Goal: Task Accomplishment & Management: Use online tool/utility

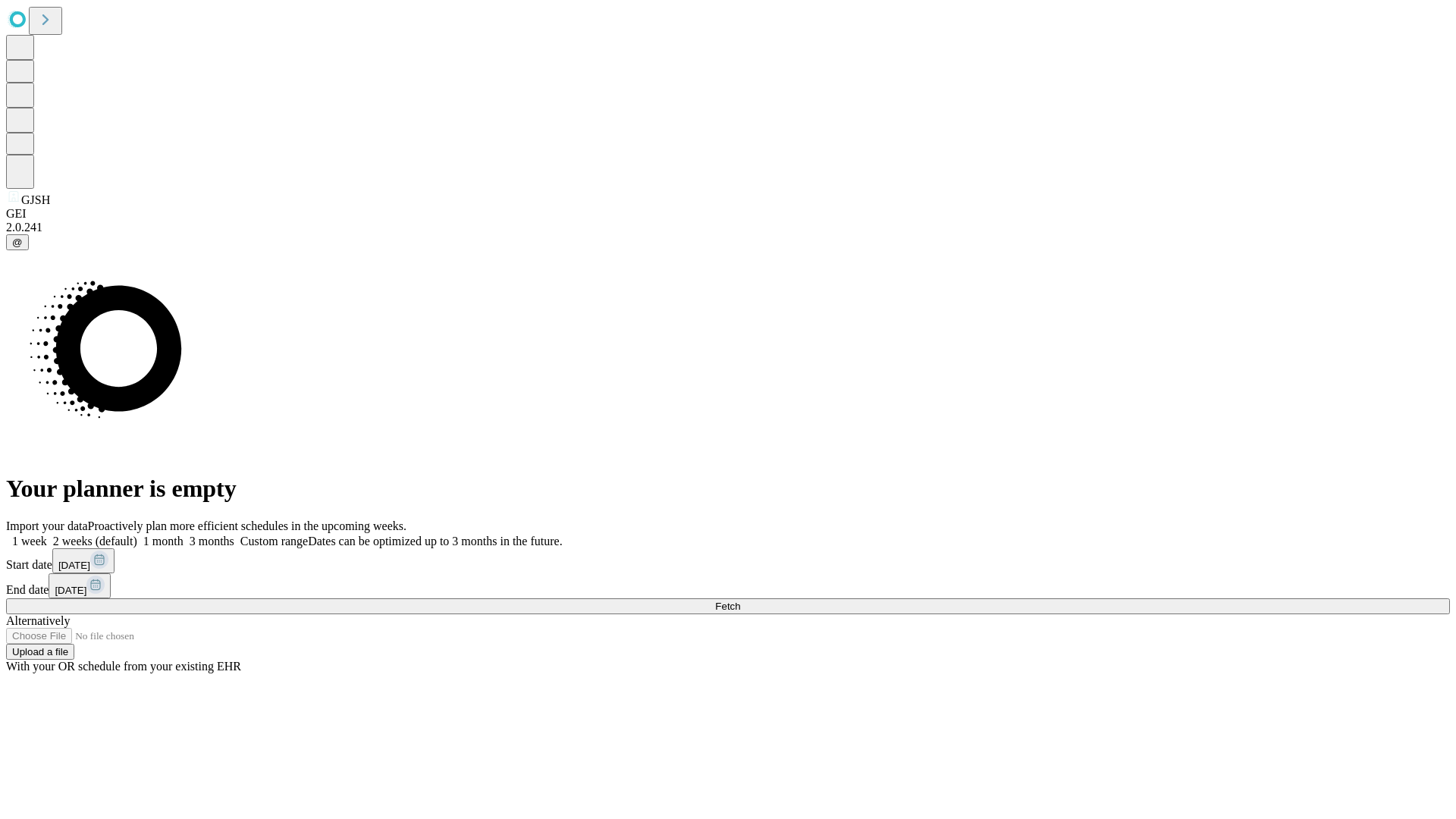
click at [47, 535] on label "1 week" at bounding box center [27, 541] width 41 height 13
click at [740, 601] on span "Fetch" at bounding box center [727, 606] width 25 height 11
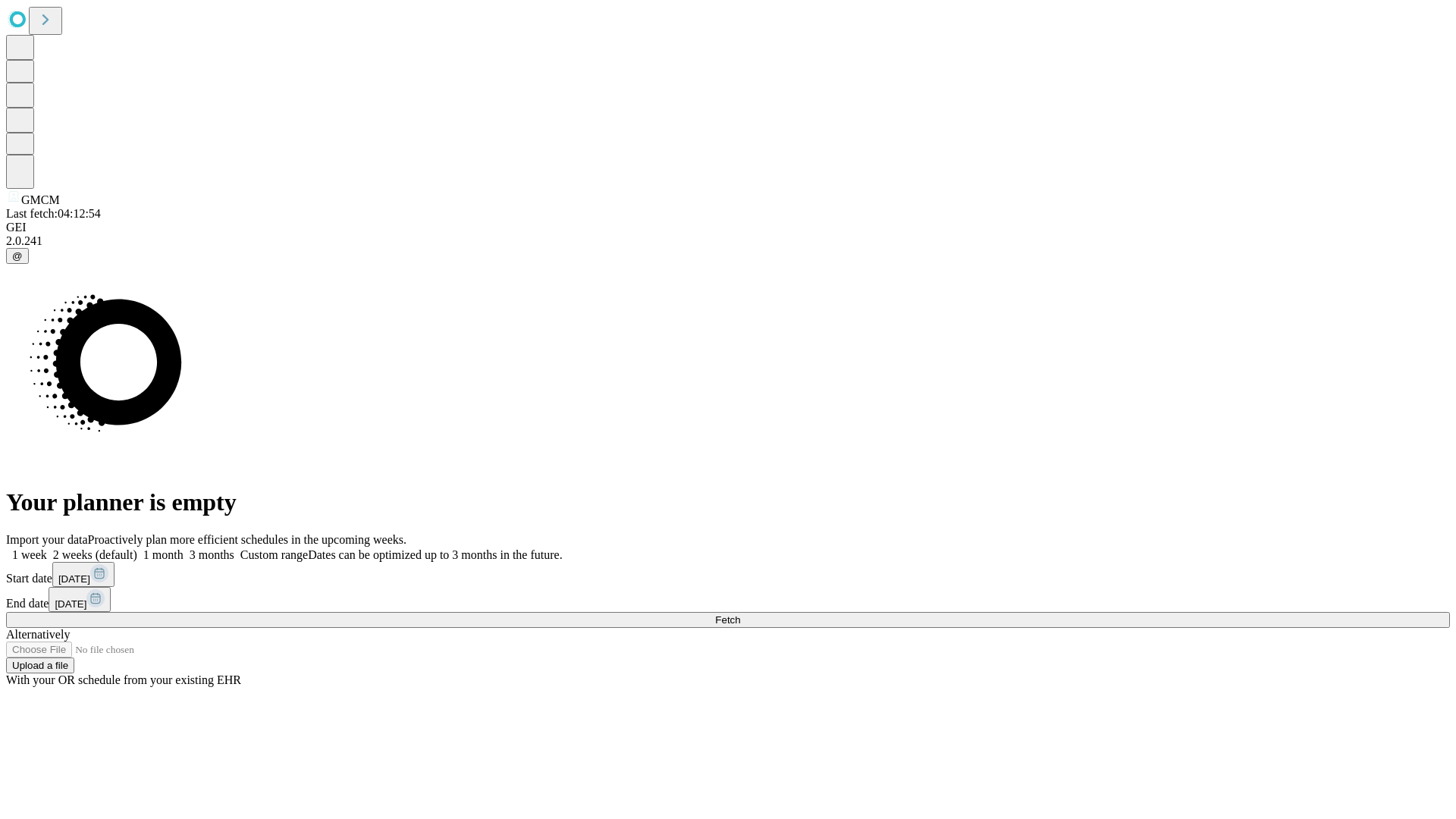
click at [47, 549] on label "1 week" at bounding box center [27, 555] width 41 height 13
click at [740, 614] on span "Fetch" at bounding box center [727, 619] width 25 height 11
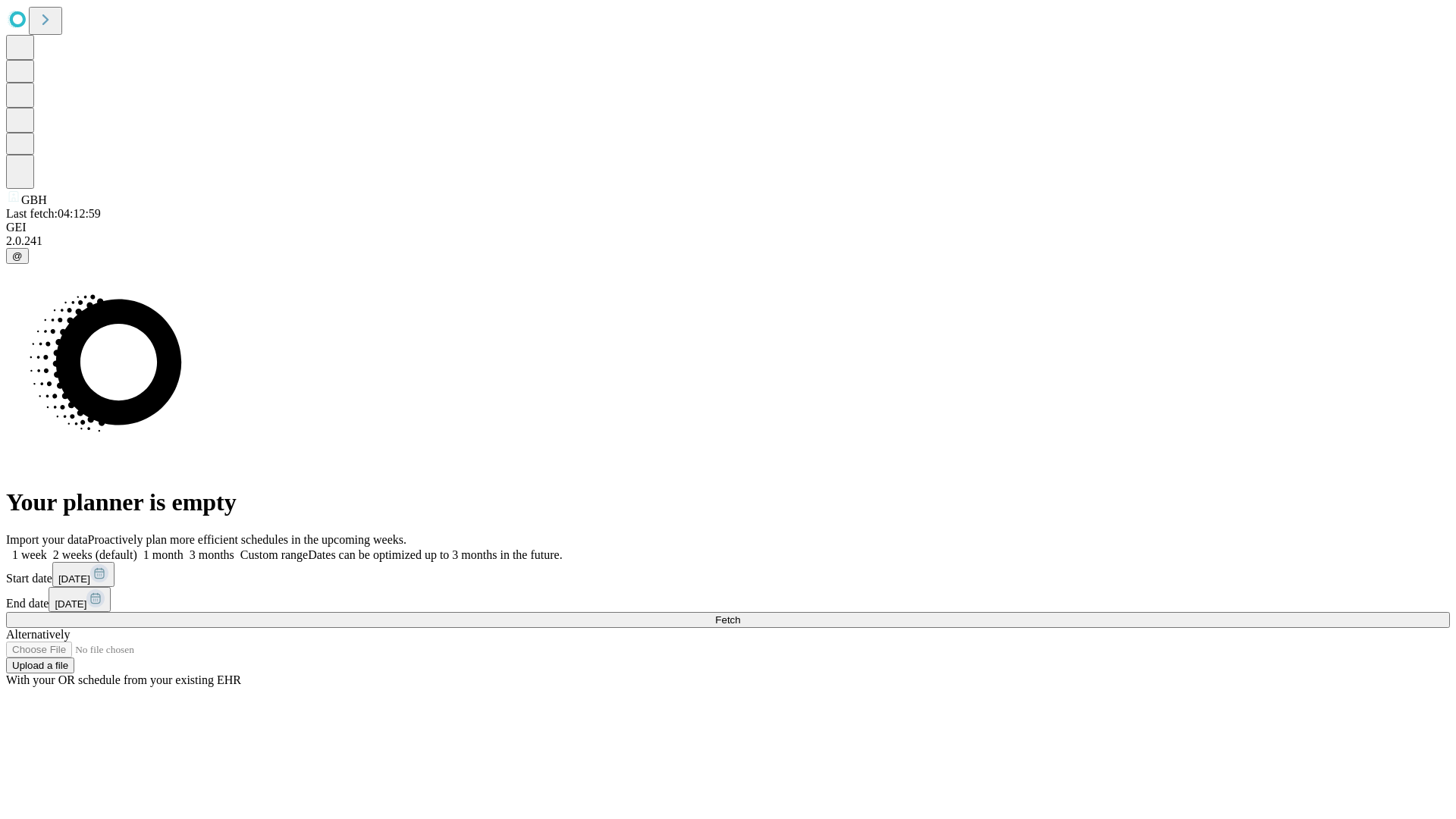
click at [47, 549] on label "1 week" at bounding box center [27, 555] width 41 height 13
click at [740, 614] on span "Fetch" at bounding box center [727, 619] width 25 height 11
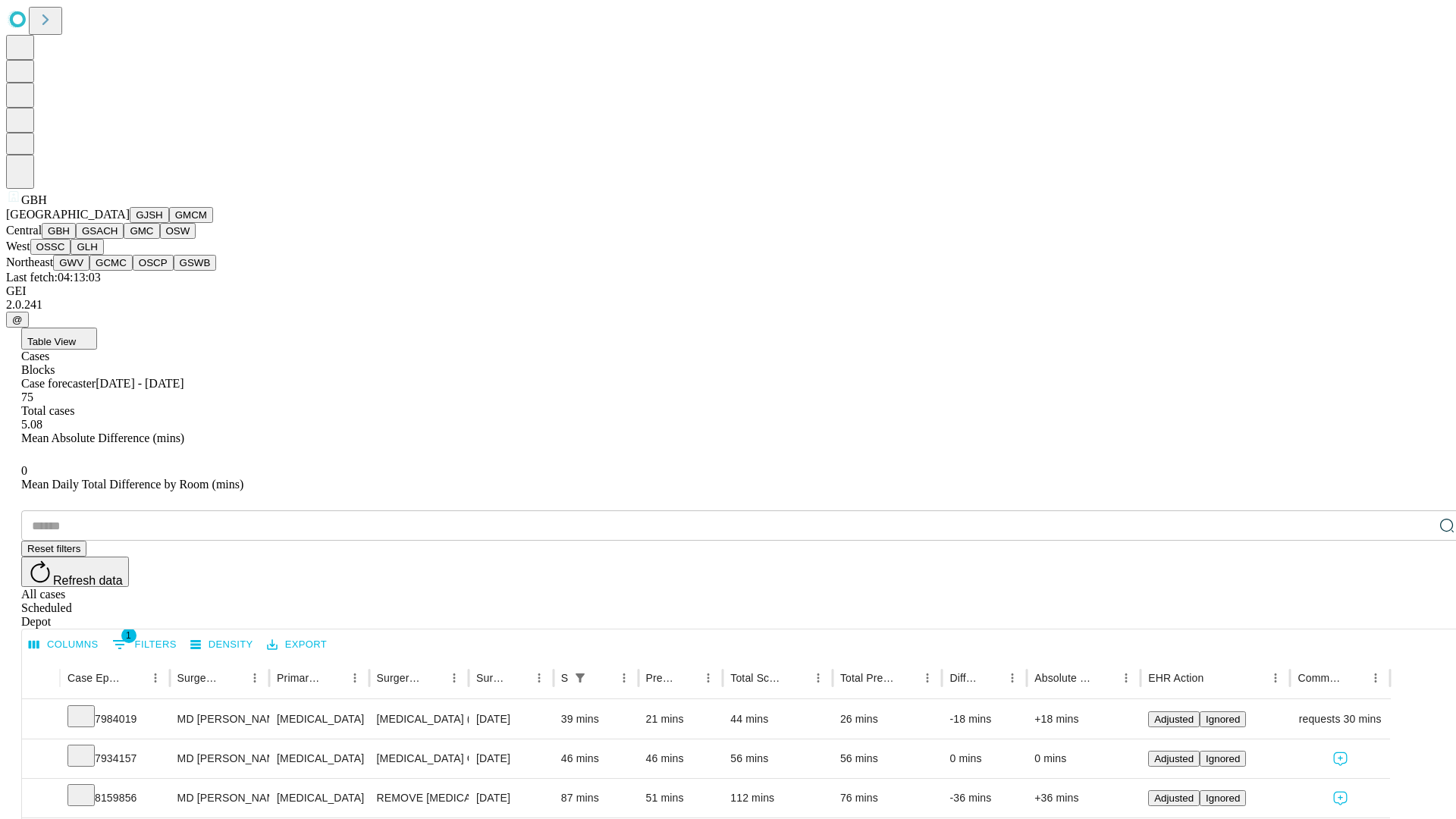
click at [118, 239] on button "GSACH" at bounding box center [100, 231] width 48 height 16
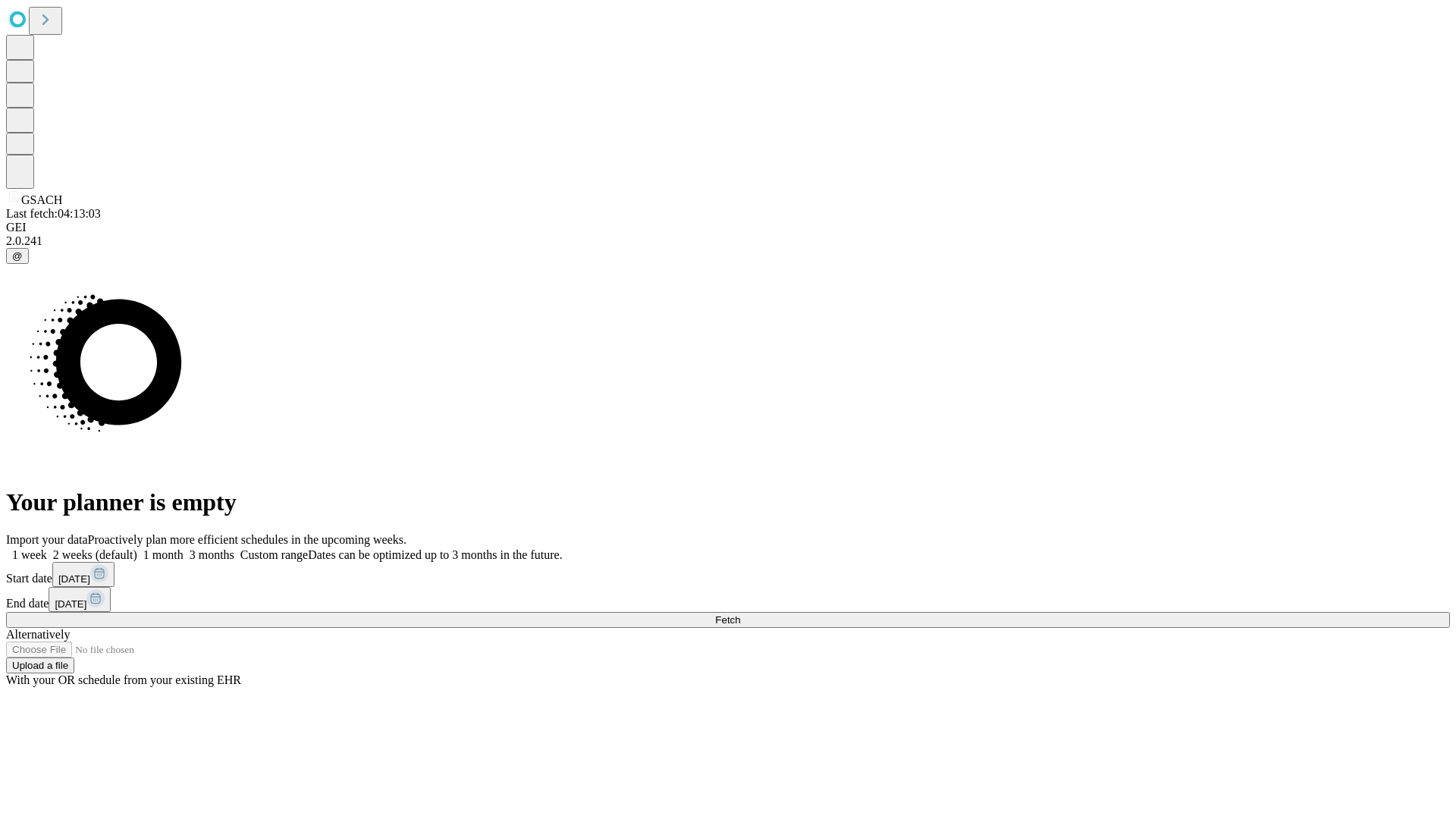
click at [740, 614] on span "Fetch" at bounding box center [727, 619] width 25 height 11
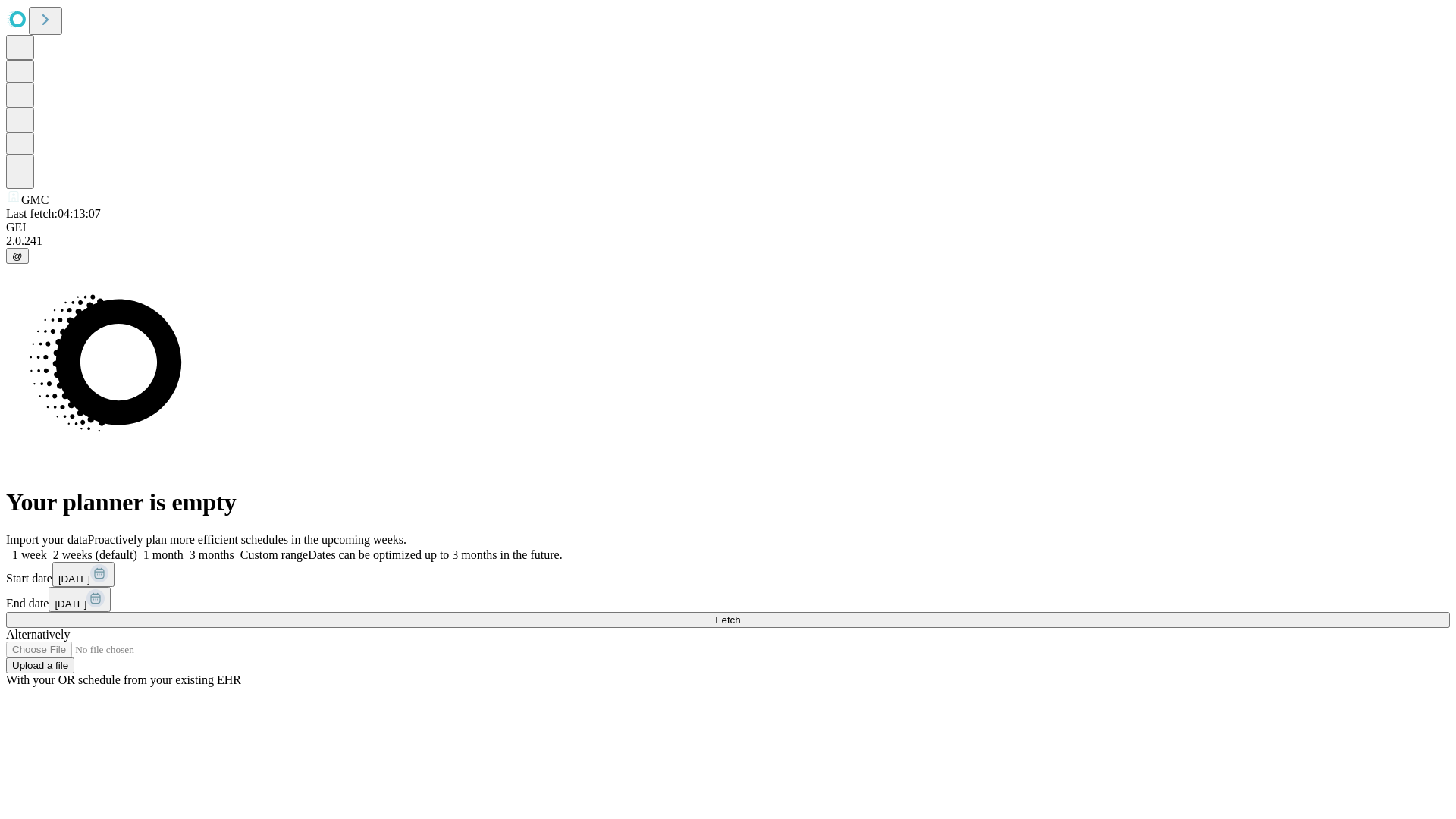
click at [47, 549] on label "1 week" at bounding box center [27, 555] width 41 height 13
click at [740, 614] on span "Fetch" at bounding box center [727, 619] width 25 height 11
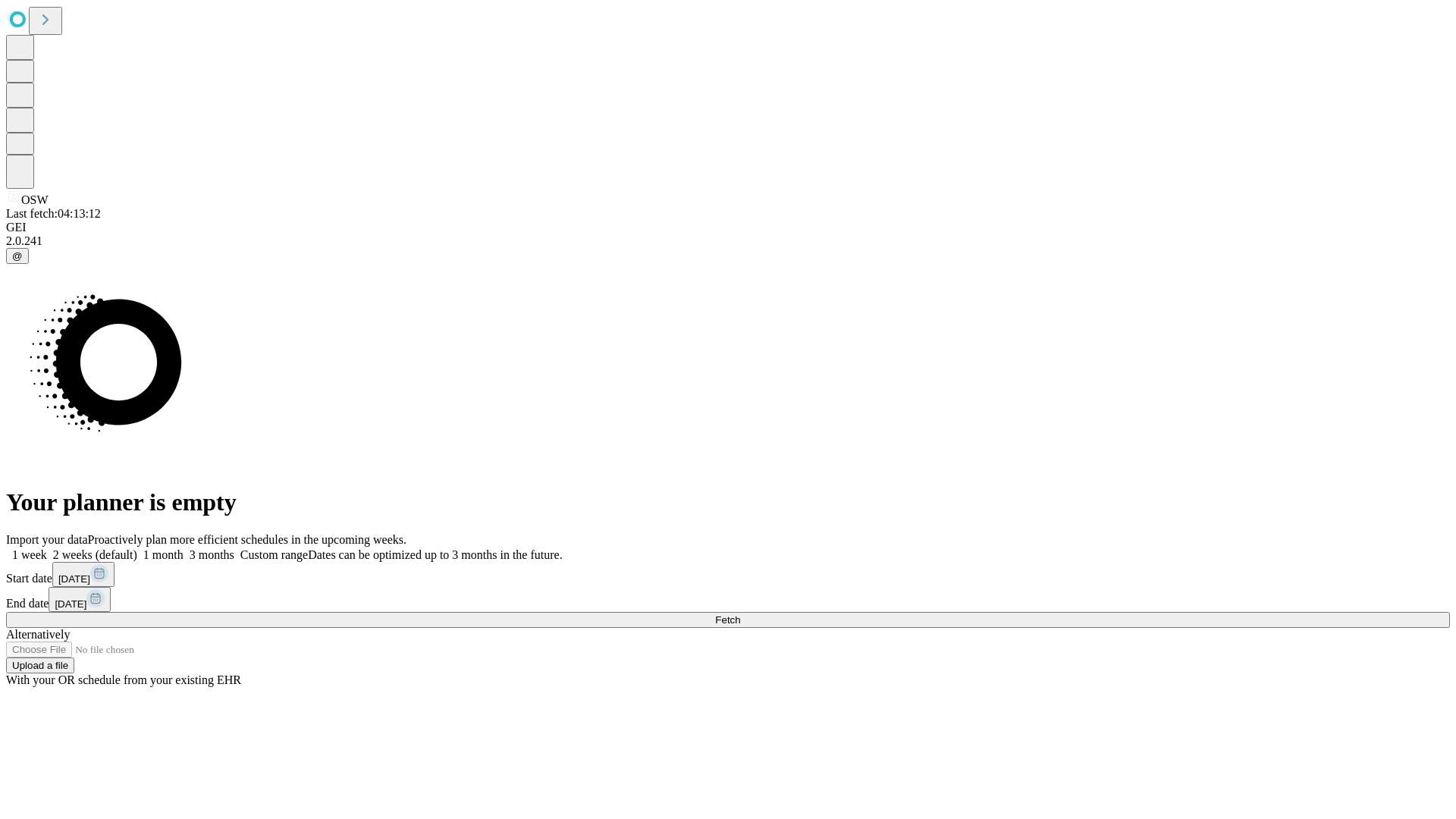
click at [47, 549] on label "1 week" at bounding box center [27, 555] width 41 height 13
click at [740, 614] on span "Fetch" at bounding box center [727, 619] width 25 height 11
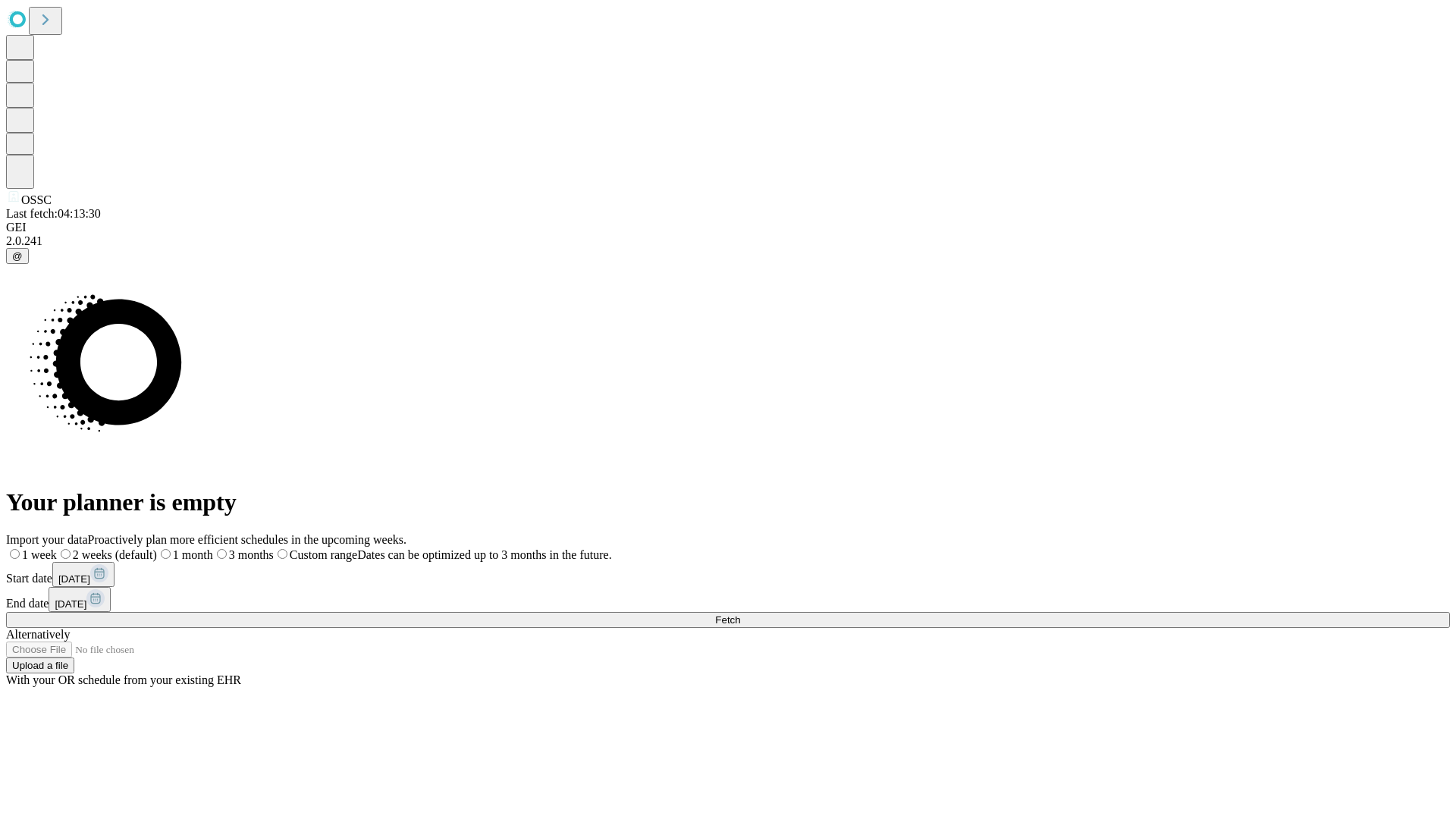
click at [740, 614] on span "Fetch" at bounding box center [727, 619] width 25 height 11
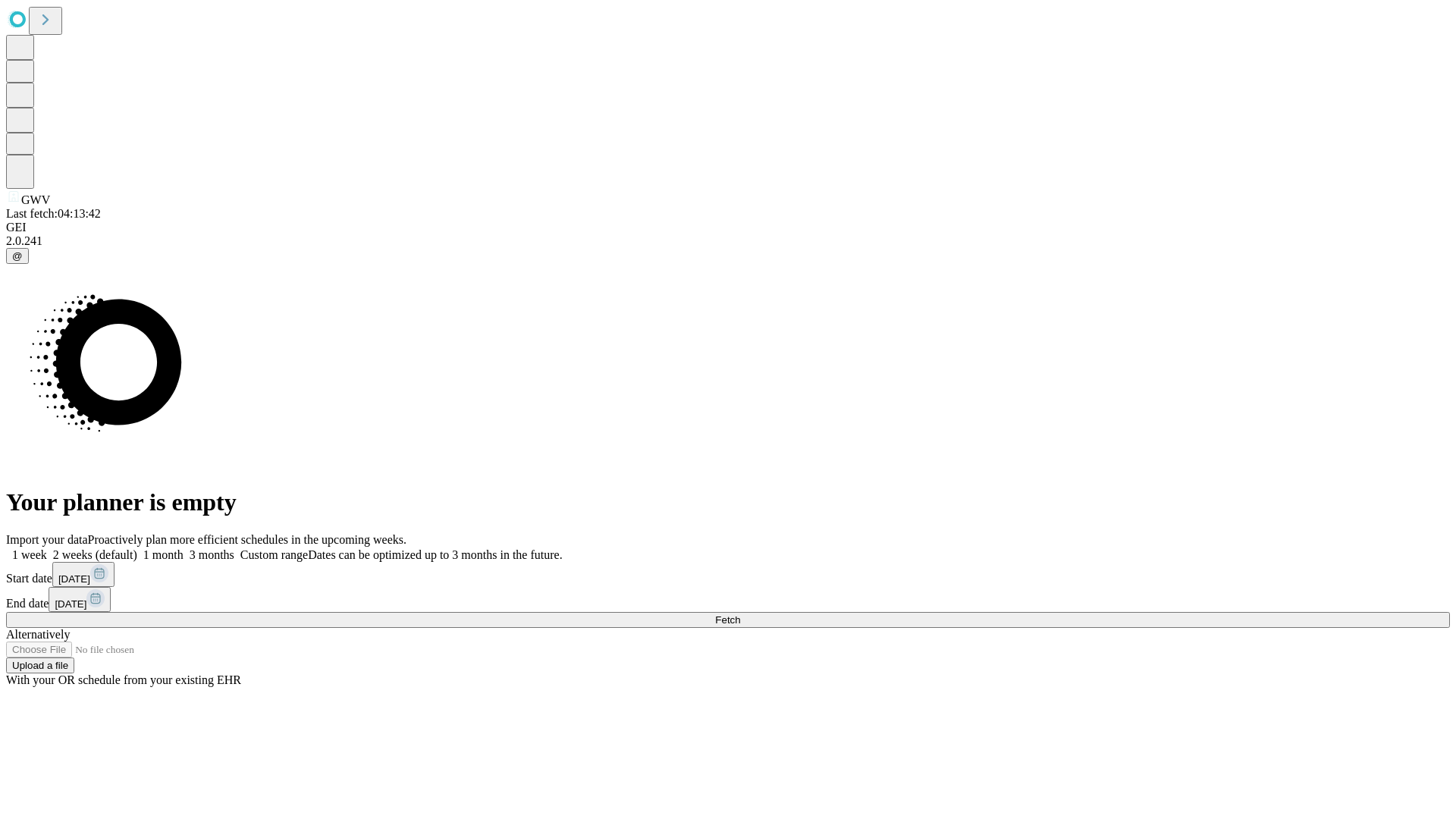
click at [47, 549] on label "1 week" at bounding box center [27, 555] width 41 height 13
click at [740, 614] on span "Fetch" at bounding box center [727, 619] width 25 height 11
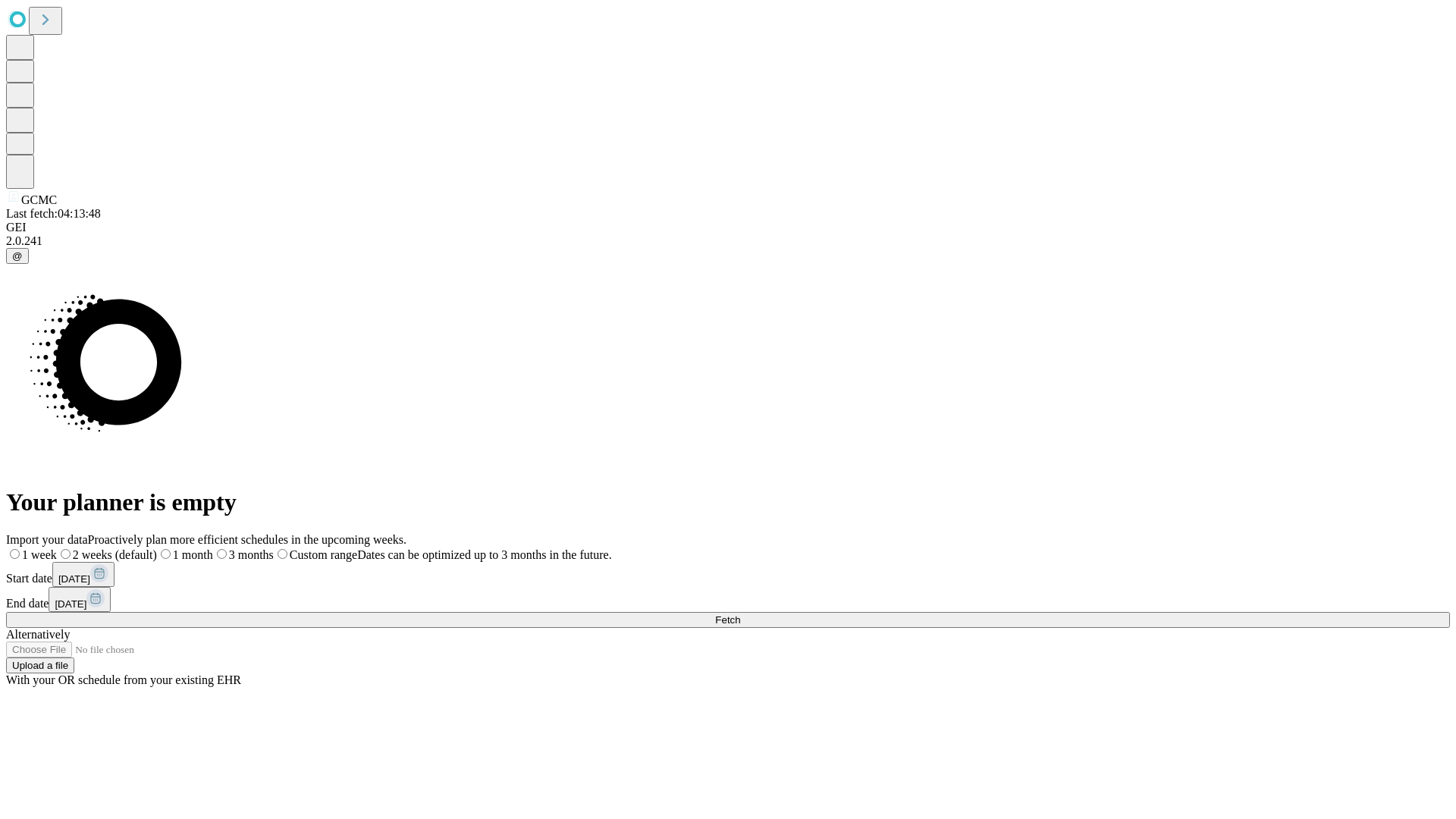
click at [57, 549] on label "1 week" at bounding box center [31, 555] width 51 height 13
click at [740, 614] on span "Fetch" at bounding box center [727, 619] width 25 height 11
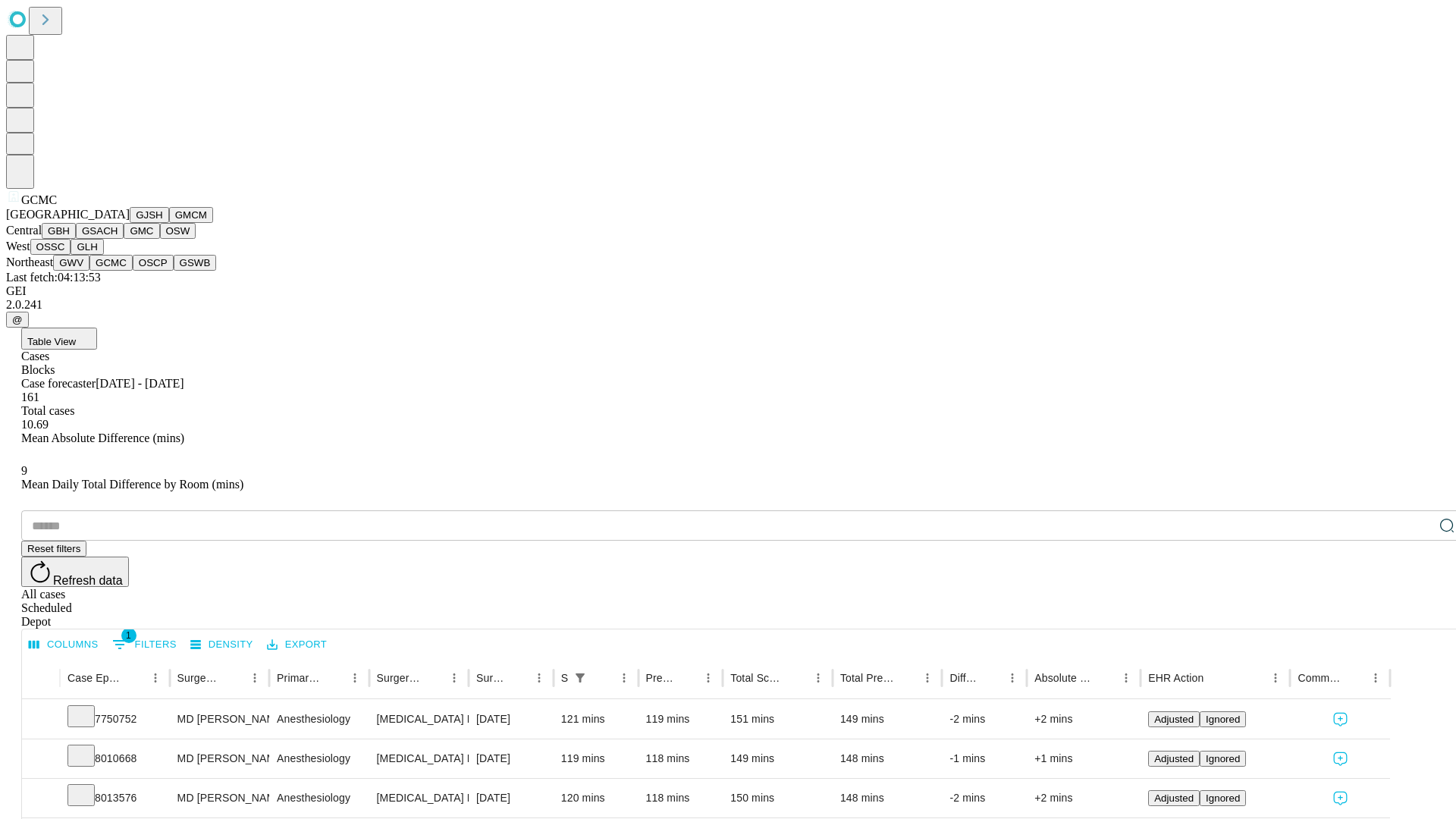
click at [133, 270] on button "OSCP" at bounding box center [154, 263] width 41 height 16
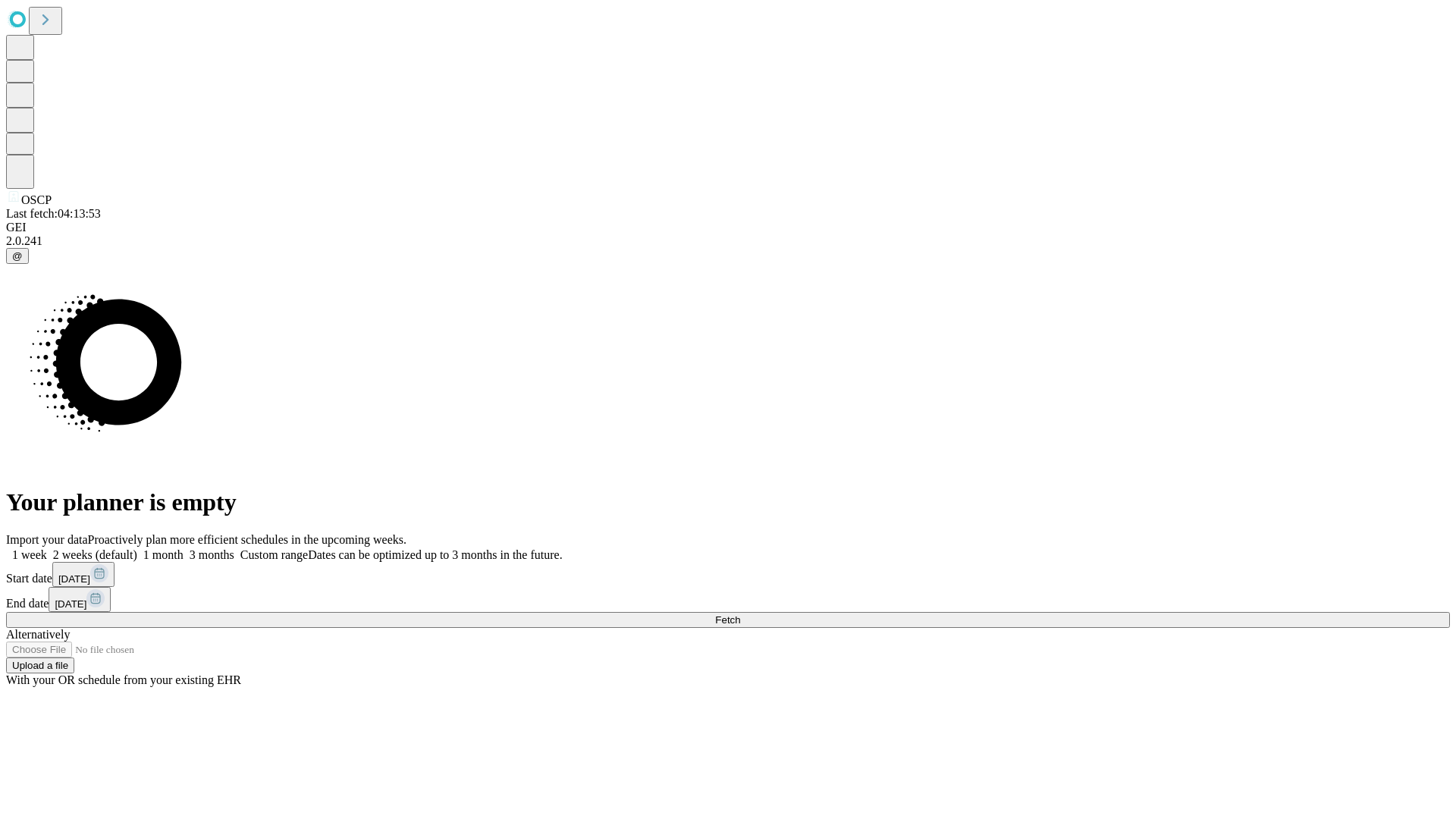
click at [47, 549] on label "1 week" at bounding box center [27, 555] width 41 height 13
click at [740, 614] on span "Fetch" at bounding box center [727, 619] width 25 height 11
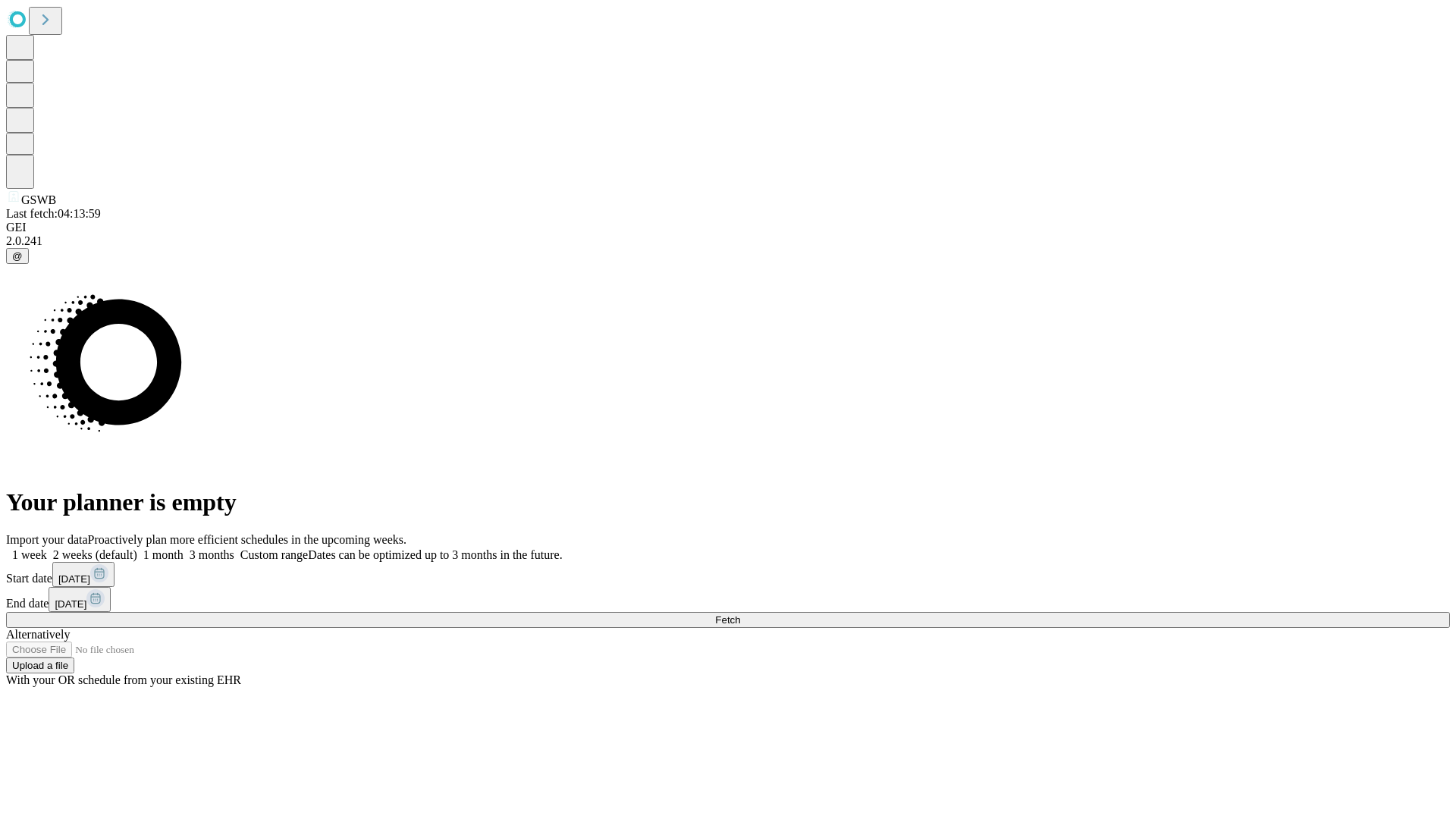
click at [47, 549] on label "1 week" at bounding box center [27, 555] width 41 height 13
click at [740, 614] on span "Fetch" at bounding box center [727, 619] width 25 height 11
